Goal: Answer question/provide support: Answer question/provide support

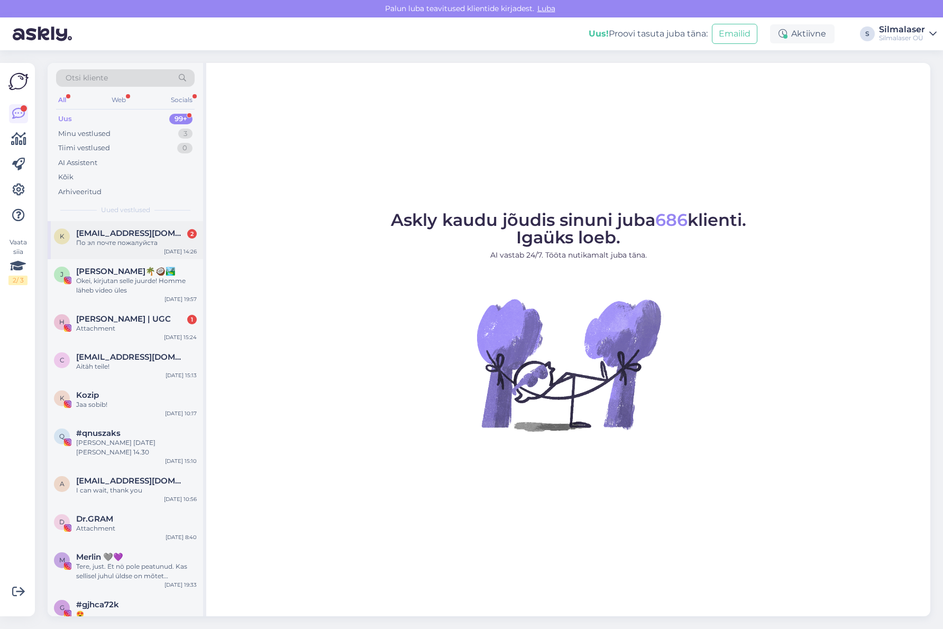
click at [121, 231] on span "[EMAIL_ADDRESS][DOMAIN_NAME]" at bounding box center [131, 233] width 110 height 10
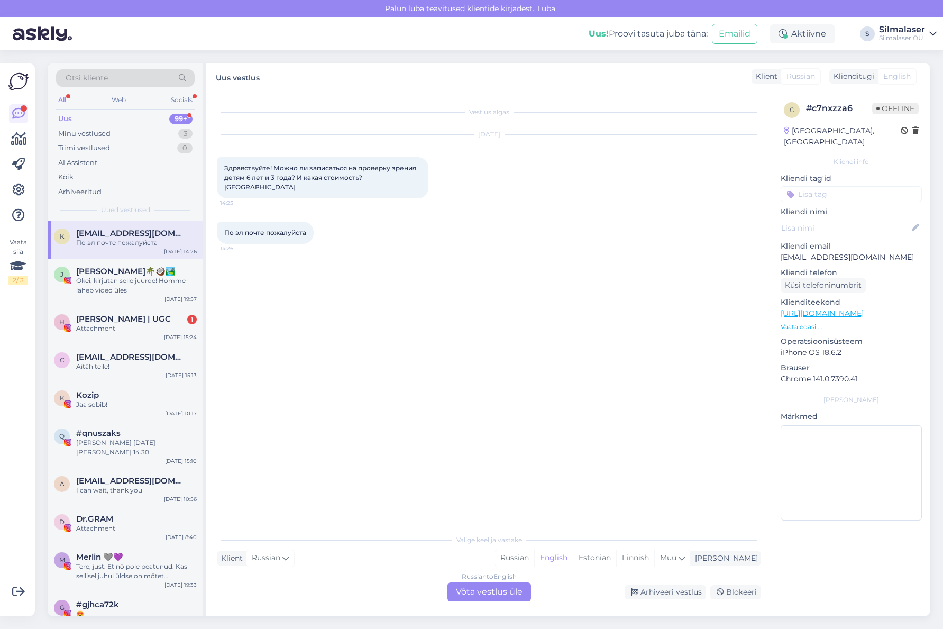
click at [504, 596] on div "Russian to English Võta vestlus üle" at bounding box center [489, 591] width 84 height 19
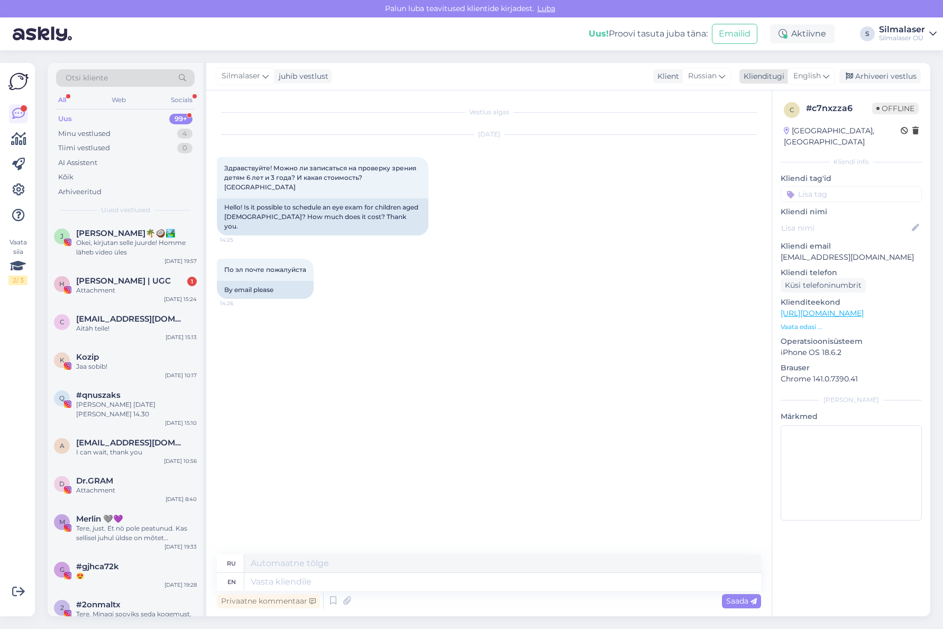
click at [824, 77] on icon at bounding box center [826, 76] width 6 height 12
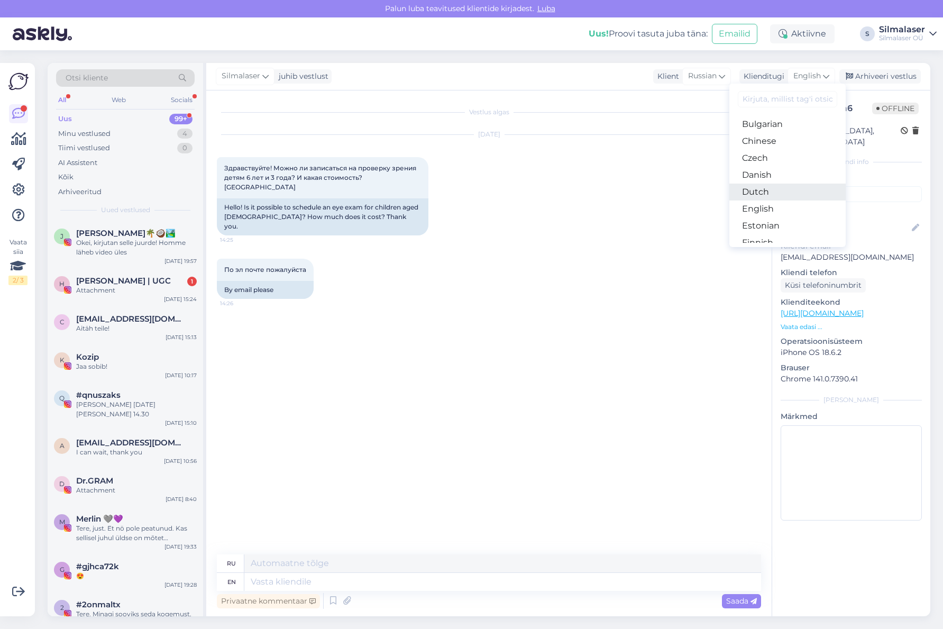
scroll to position [36, 0]
click at [776, 223] on link "Estonian" at bounding box center [787, 222] width 116 height 17
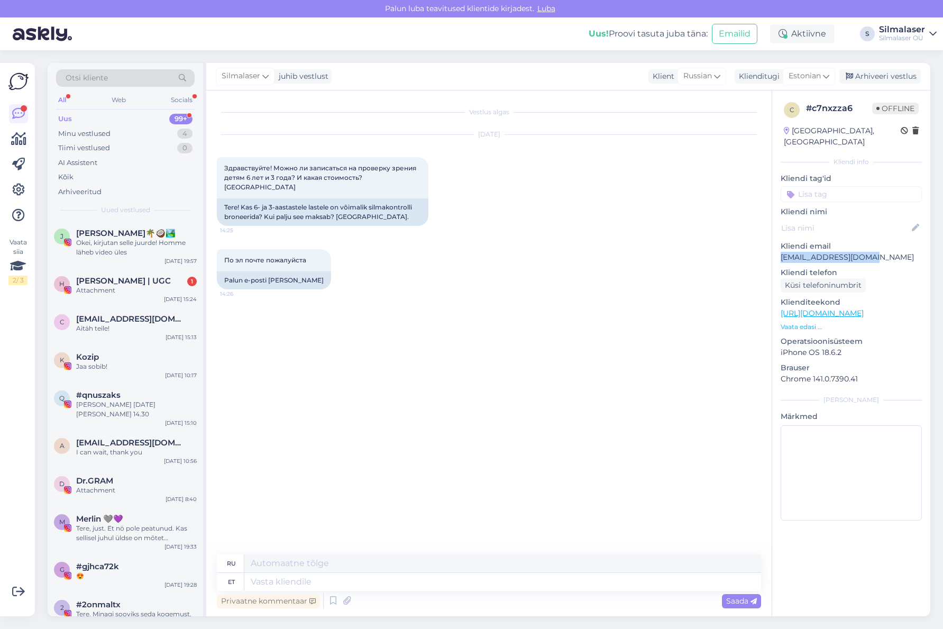
drag, startPoint x: 877, startPoint y: 245, endPoint x: 773, endPoint y: 246, distance: 104.2
click at [773, 246] on div "c # c7nxzza6 Offline [GEOGRAPHIC_DATA], [GEOGRAPHIC_DATA] Kliendi info Kliendi …" at bounding box center [851, 313] width 158 height 446
copy p "[EMAIL_ADDRESS][DOMAIN_NAME]"
click at [280, 579] on textarea at bounding box center [502, 582] width 517 height 18
type textarea "Tere"
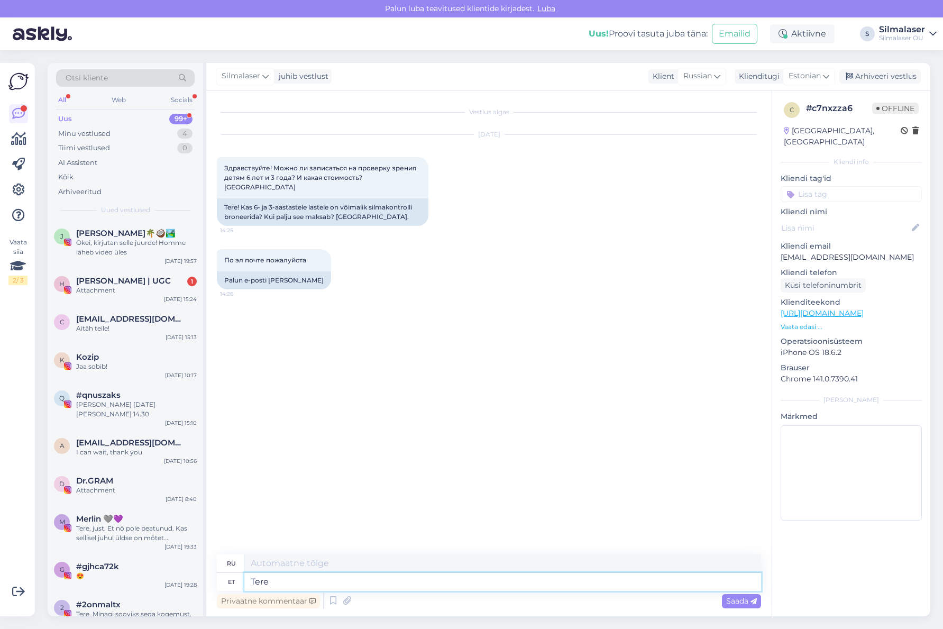
type textarea "Привет"
type textarea "Tere!"
type textarea "Привет!"
type textarea "Tere! Silmalaseris e"
type textarea "Привет! Лазер для глаз"
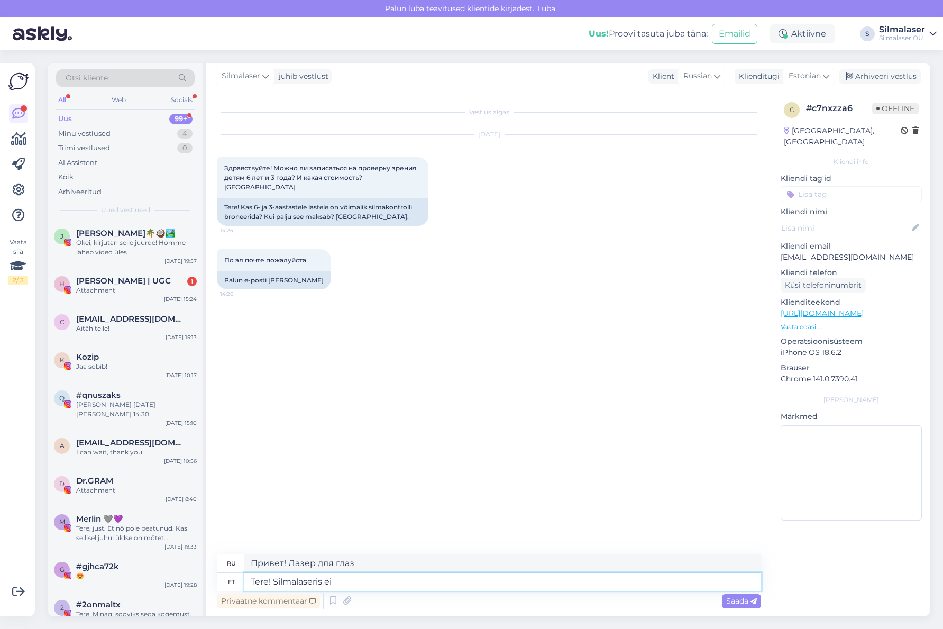
type textarea "Tere! Silmalaseris ei o"
type textarea "Привет! Никакого лазера в глаз."
type textarea "Tere! Silmalaseris ei ole"
type textarea "Привет! Лазера в глаз нет."
type textarea "Tere! Silmalaseris ei ole kahjuks"
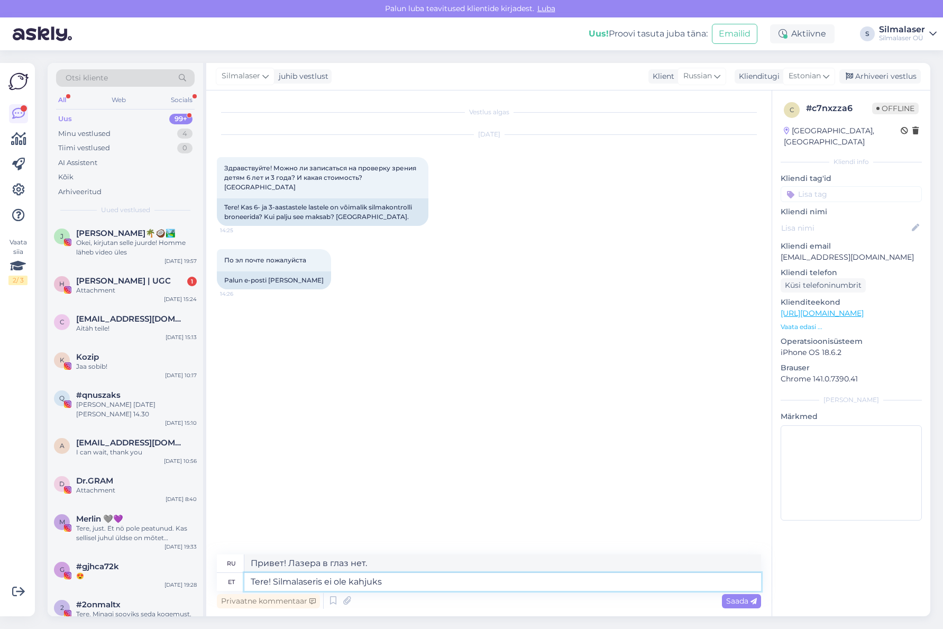
type textarea "Здравствуйте! К сожалению, лазера для коррекции зрения нет."
type textarea "Tere! Silmalaseris ei ole kahjuks laste s"
type textarea "Здравствуйте! К сожалению, детских лазеров для глаз нет."
type textarea "Tere! Silmalaseris ei ole kahjuks laste silmaarsti."
type textarea "Здравствуйте! К сожалению, в клинике лазерной коррекции зрения нет детского офт…"
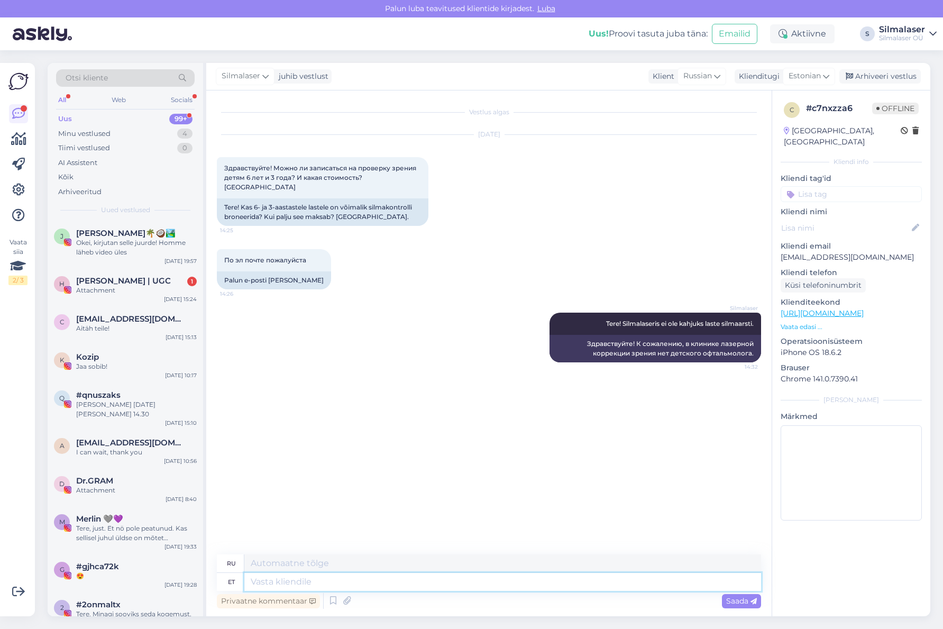
click at [280, 579] on textarea at bounding box center [502, 582] width 517 height 18
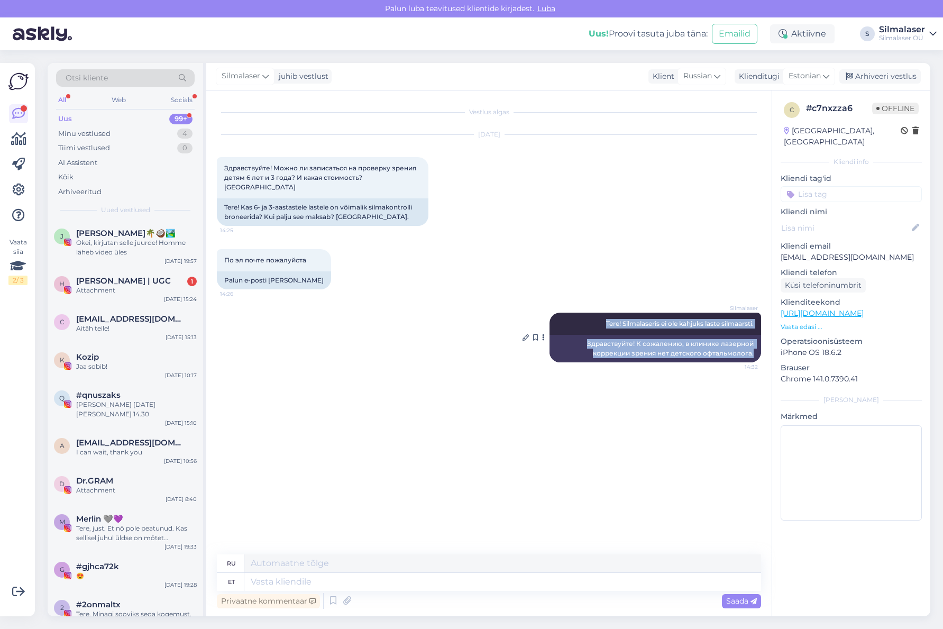
drag, startPoint x: 595, startPoint y: 312, endPoint x: 743, endPoint y: 342, distance: 151.5
click at [758, 344] on div "Silmalaser Tere! Silmalaseris ei ole kahjuks laste silmaarsti. 14:32 Здравствуй…" at bounding box center [655, 337] width 212 height 50
copy div "Tere! Silmalaseris ei ole kahjuks laste silmaarsti. 14:32 Здравствуйте! К сожал…"
click at [685, 390] on div "Vestlus algas [DATE] Здравствуйте! Можно ли записаться на проверку зрения детям…" at bounding box center [494, 323] width 554 height 444
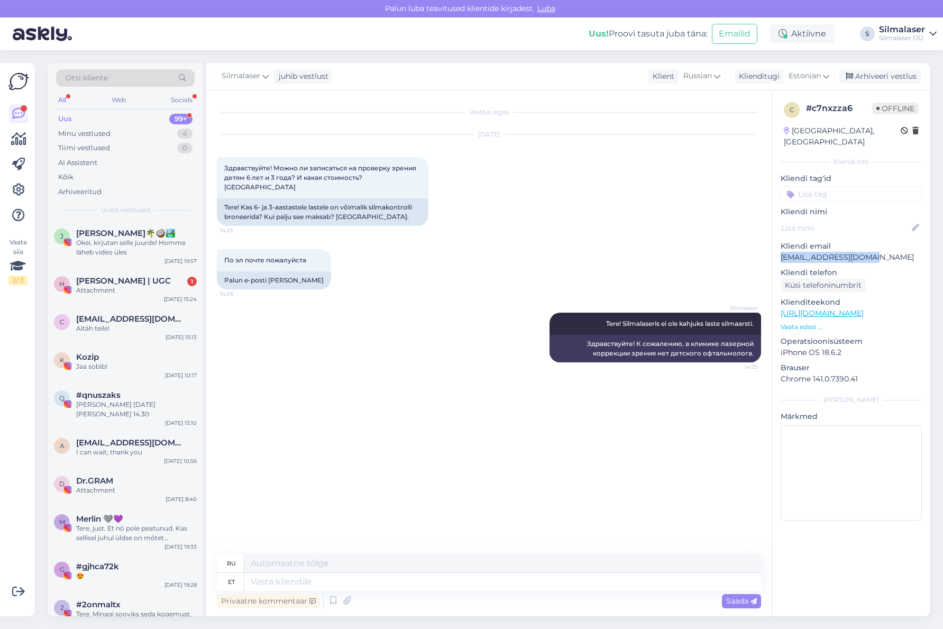
drag, startPoint x: 782, startPoint y: 245, endPoint x: 875, endPoint y: 249, distance: 93.7
click at [879, 252] on p "[EMAIL_ADDRESS][DOMAIN_NAME]" at bounding box center [850, 257] width 141 height 11
copy p "[EMAIL_ADDRESS][DOMAIN_NAME]"
click at [110, 282] on span "[PERSON_NAME] | UGC" at bounding box center [123, 281] width 95 height 10
